Goal: Find specific page/section: Find specific page/section

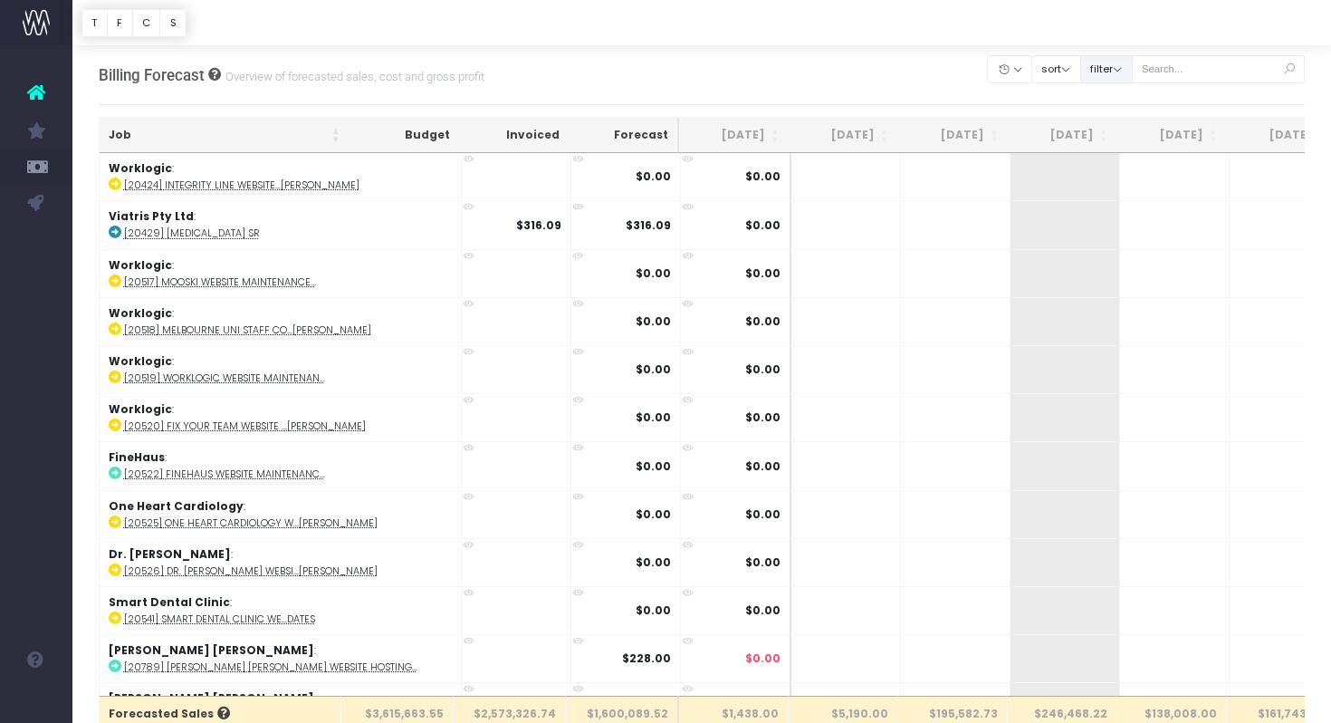
click at [1132, 74] on button "filter" at bounding box center [1106, 69] width 53 height 28
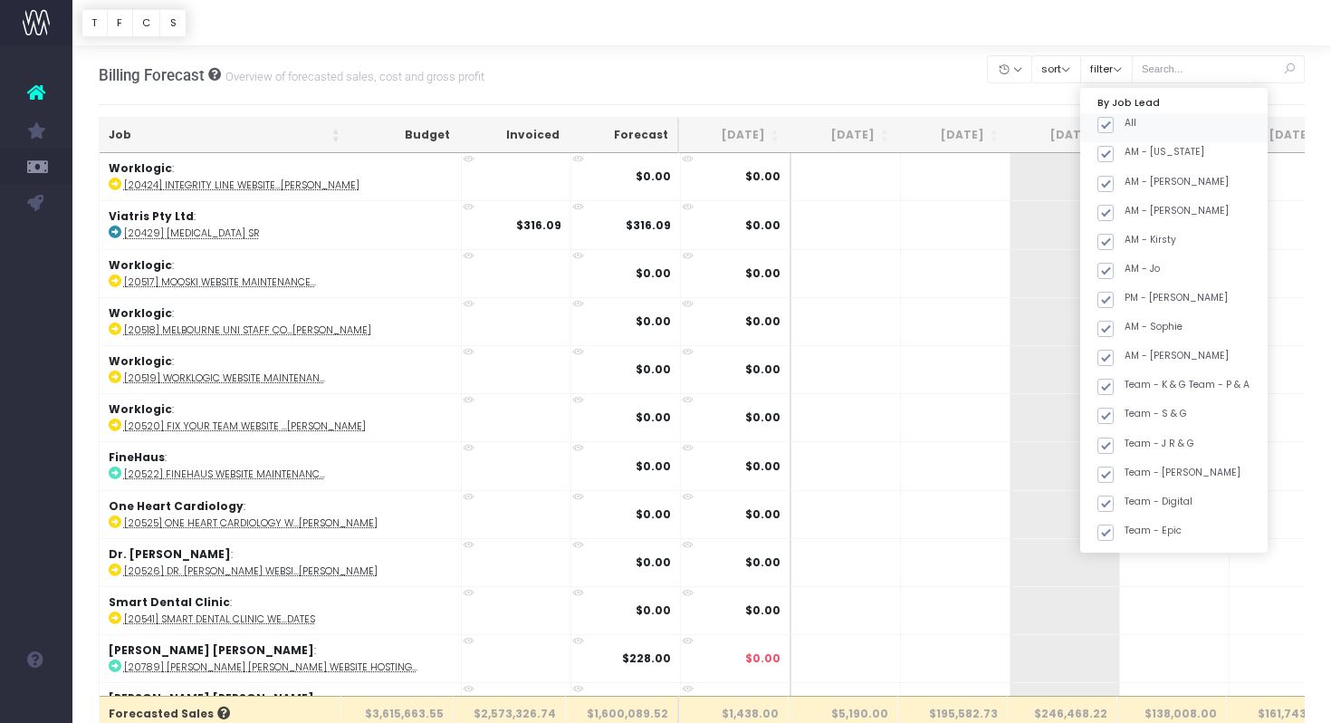
click at [1114, 121] on span at bounding box center [1106, 125] width 16 height 16
click at [1126, 121] on input "All" at bounding box center [1131, 122] width 12 height 12
checkbox input "false"
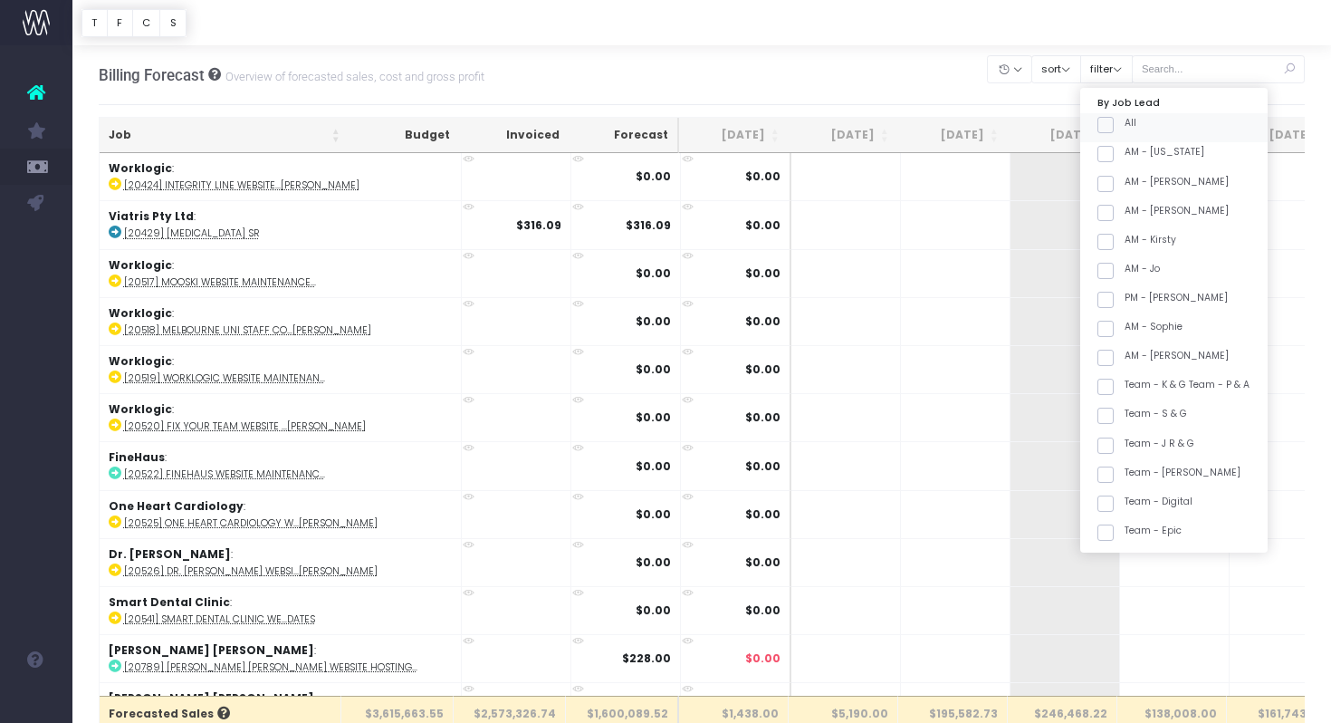
checkbox input "false"
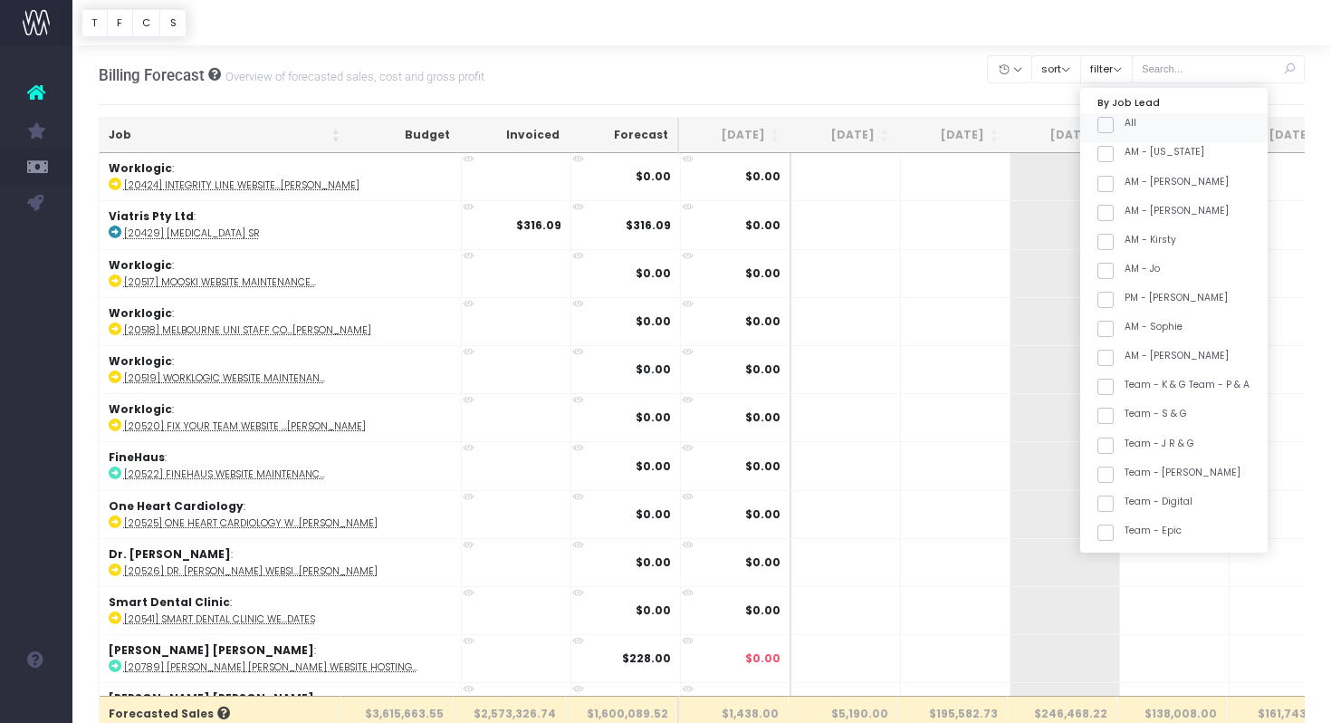
checkbox input "false"
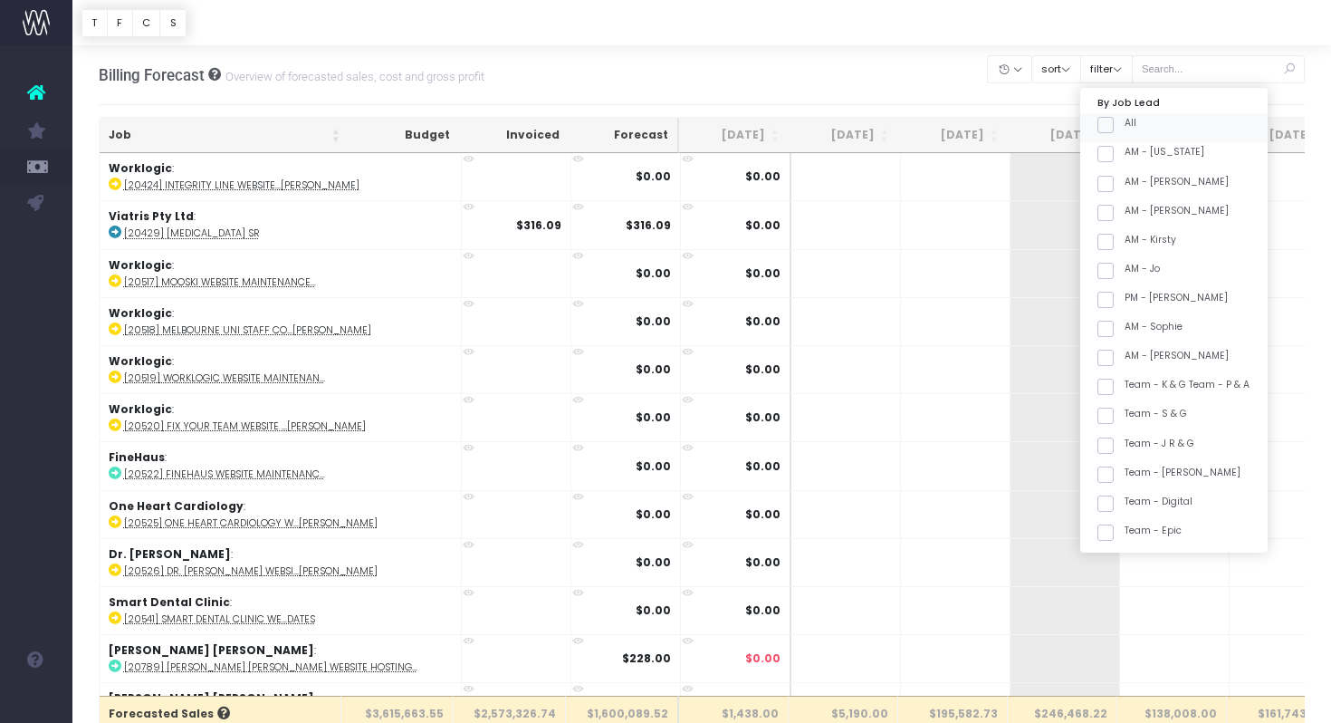
checkbox input "false"
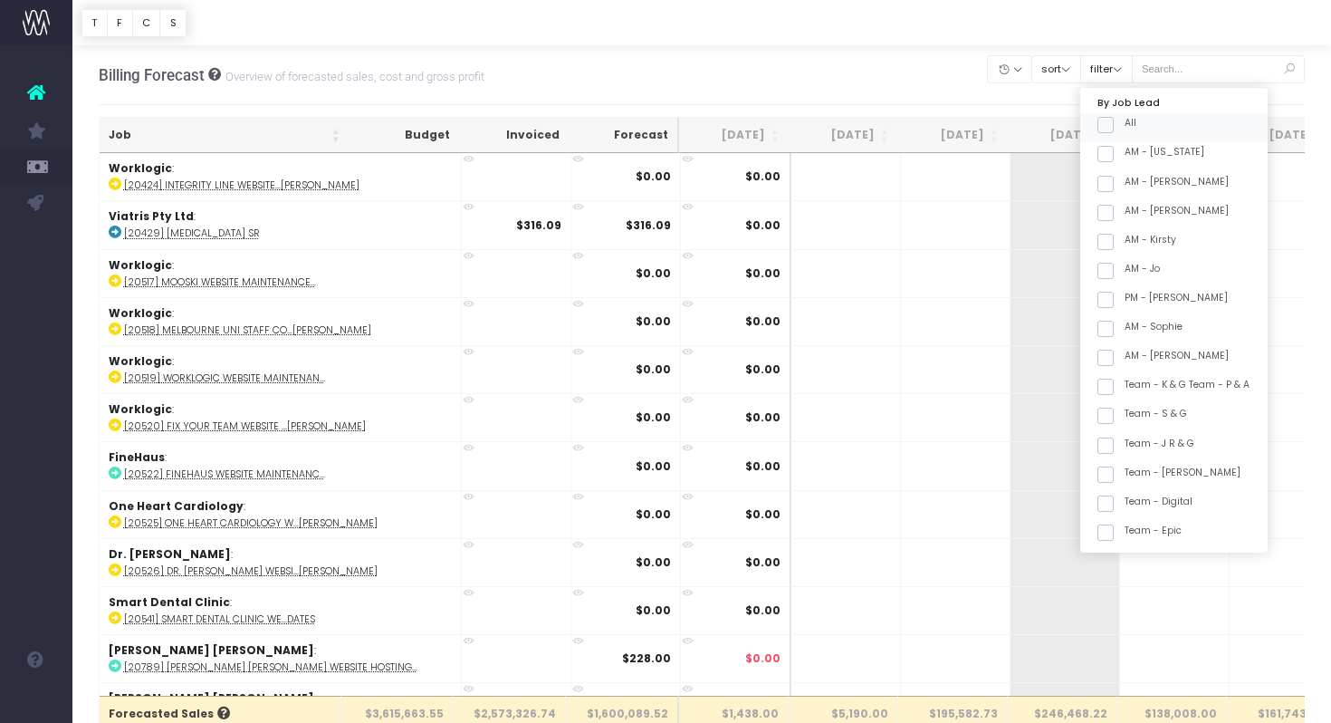
checkbox input "false"
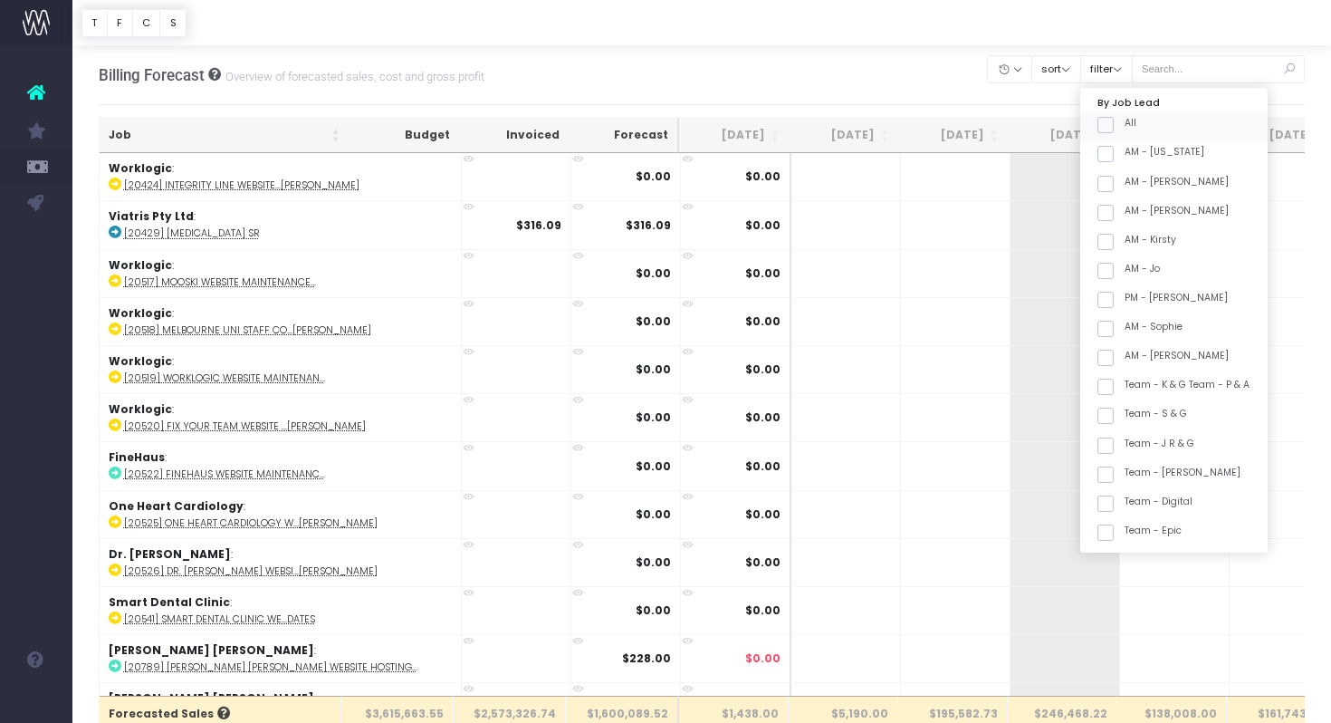
checkbox input "false"
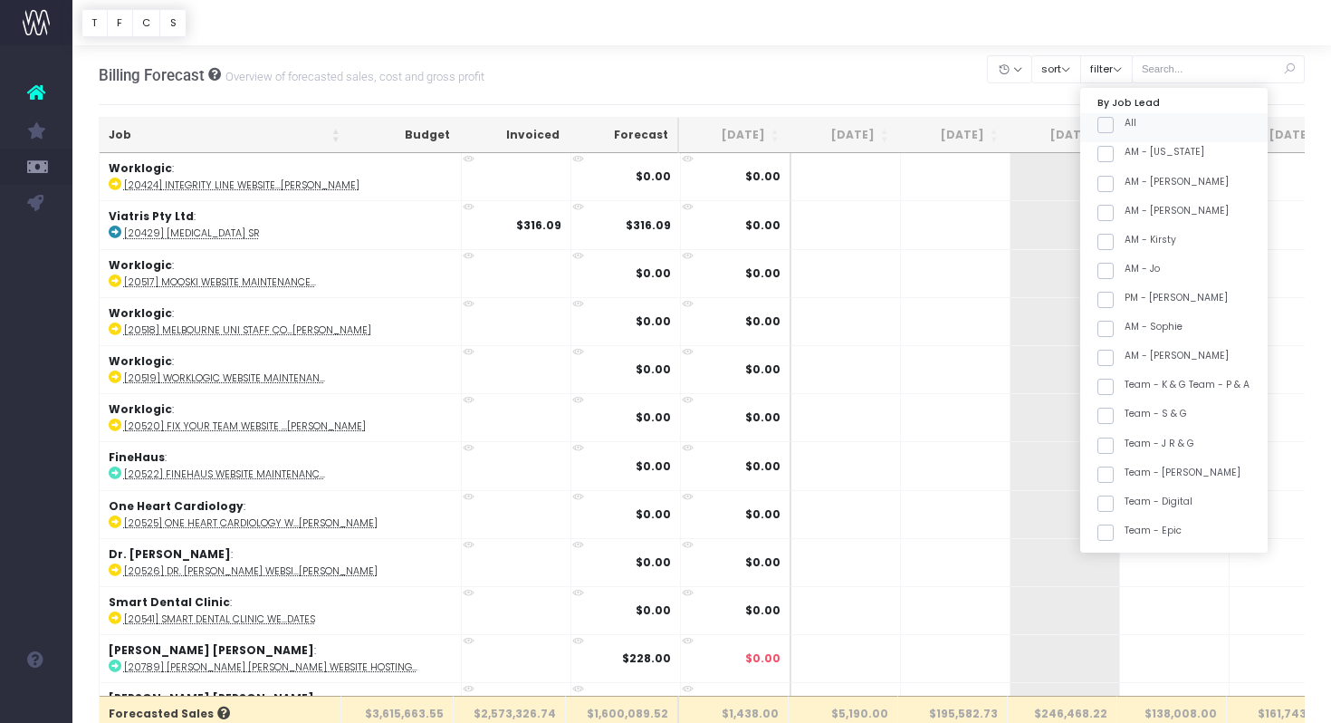
checkbox input "false"
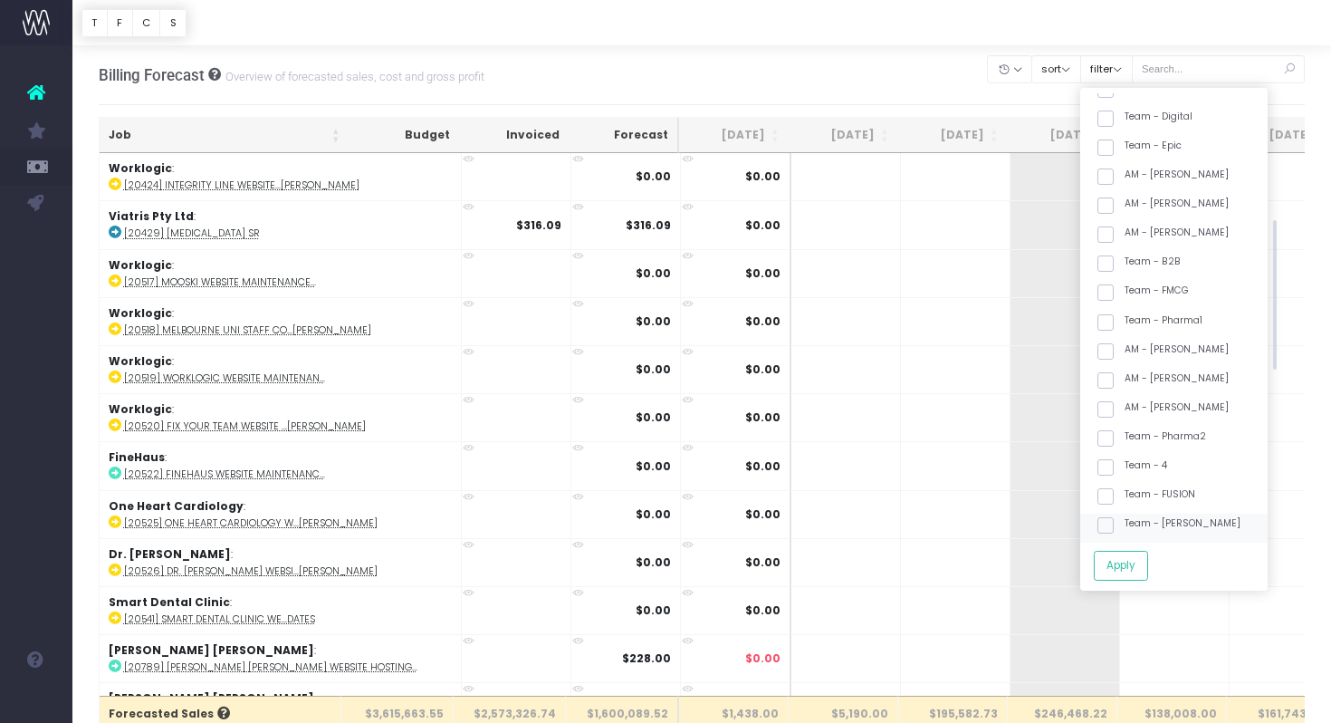
click at [1114, 523] on span at bounding box center [1106, 525] width 16 height 16
click at [1127, 523] on input "Team - [PERSON_NAME]" at bounding box center [1131, 522] width 12 height 12
checkbox input "true"
click at [1133, 563] on button "Apply" at bounding box center [1121, 566] width 54 height 30
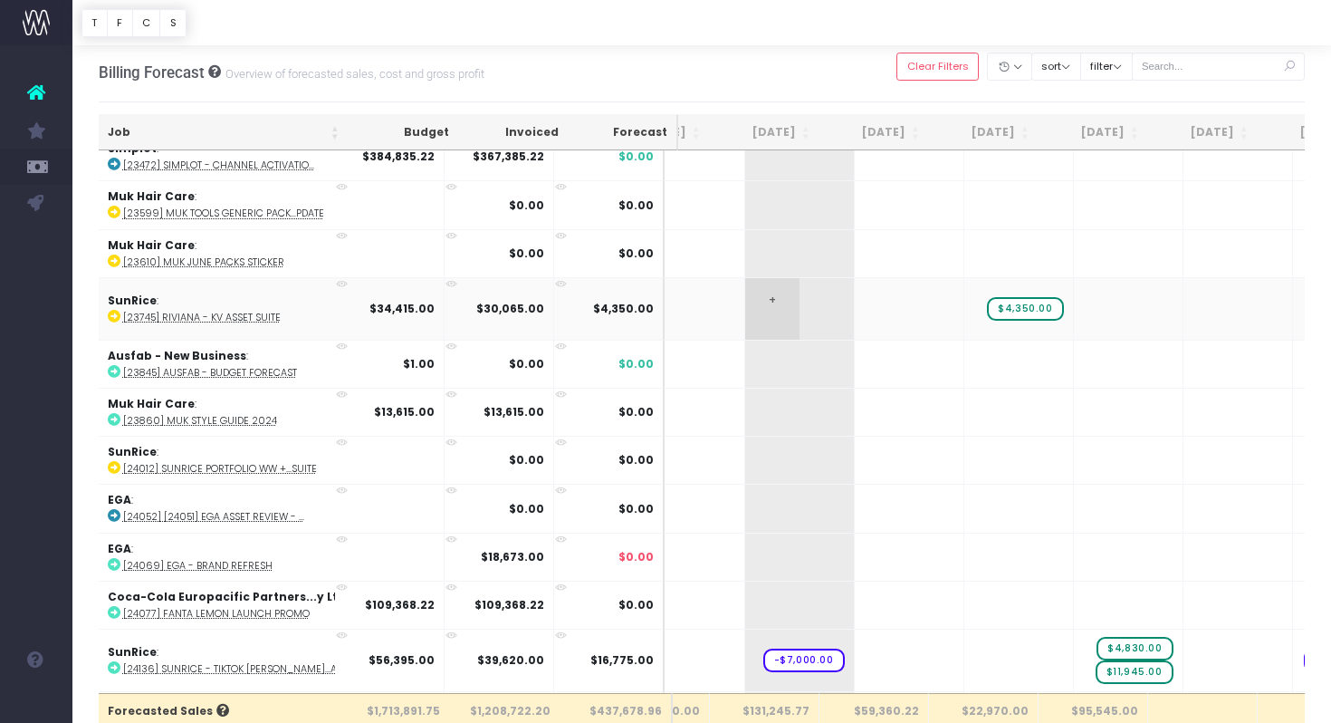
scroll to position [0, 188]
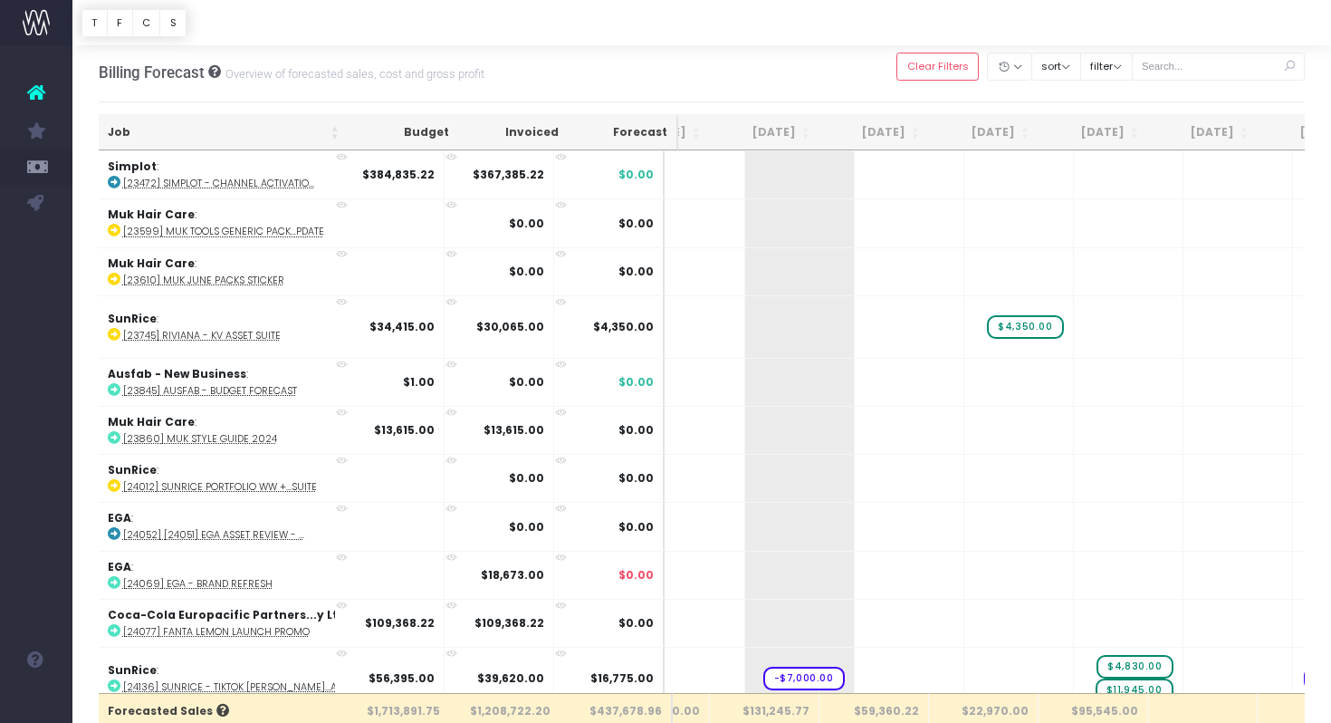
click at [245, 129] on th "Job" at bounding box center [224, 132] width 250 height 35
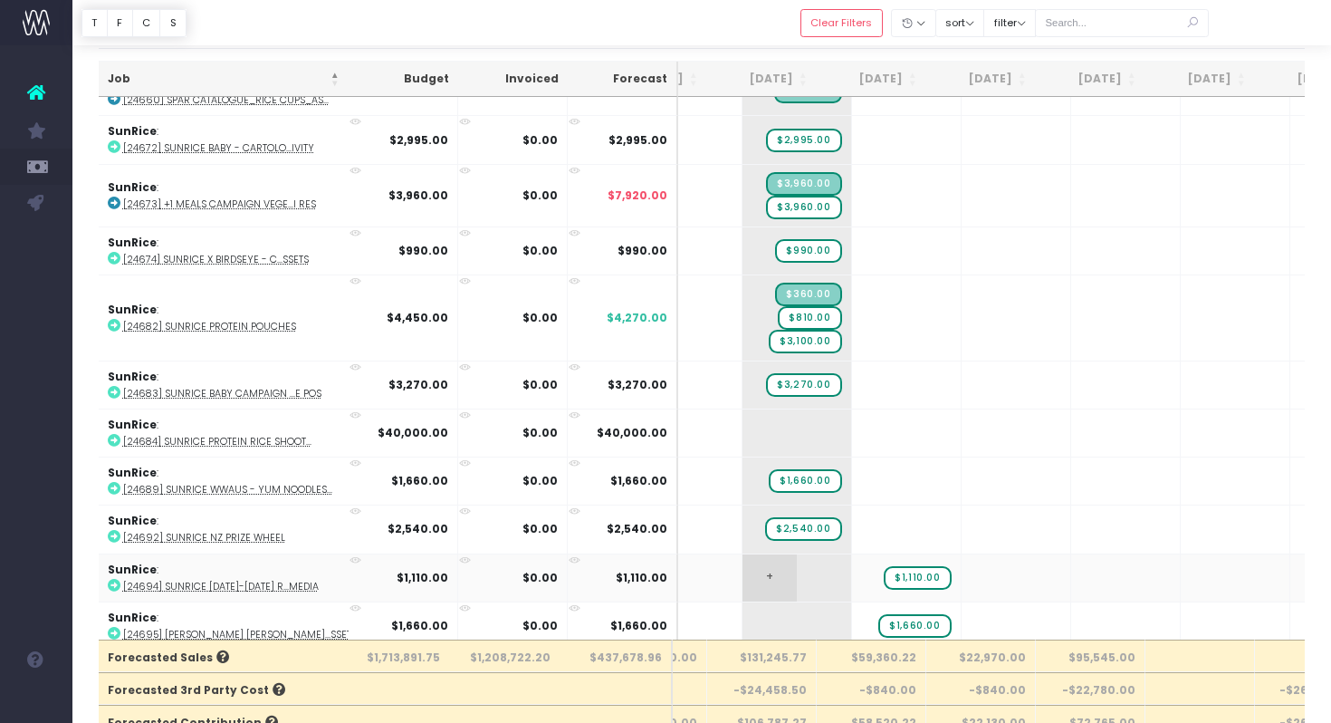
scroll to position [61, 0]
